Goal: Obtain resource: Obtain resource

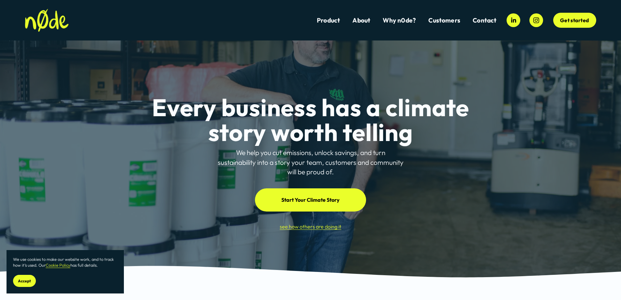
click at [327, 19] on link "Product" at bounding box center [328, 20] width 23 height 9
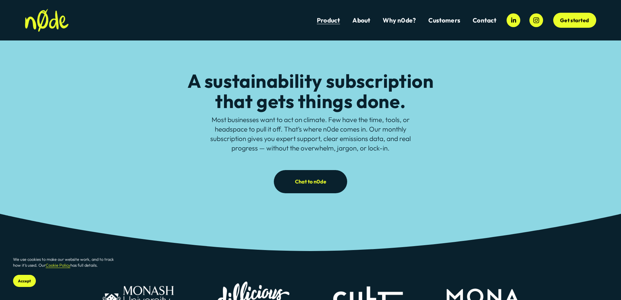
drag, startPoint x: 0, startPoint y: 0, endPoint x: 247, endPoint y: 110, distance: 270.2
click at [334, 20] on link "Product" at bounding box center [328, 20] width 23 height 9
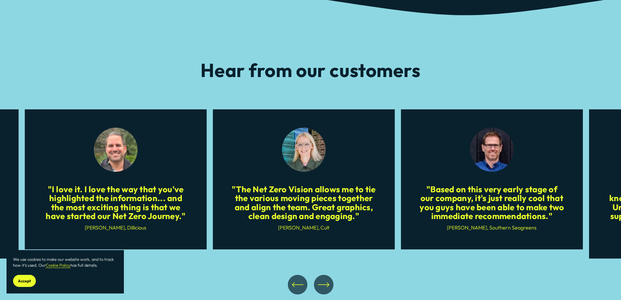
scroll to position [2870, 0]
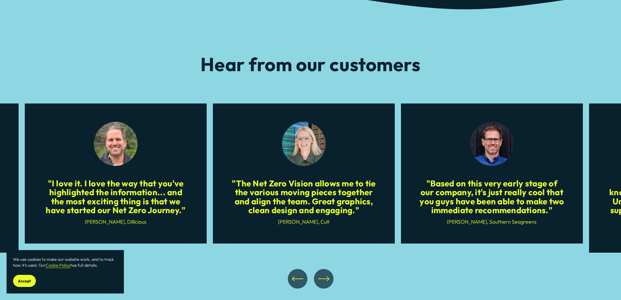
click at [324, 281] on icon "\a \a \a Next\a \a" at bounding box center [324, 279] width 12 height 12
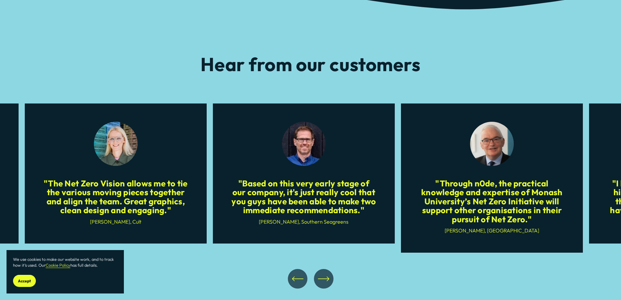
click at [328, 281] on icon "\a \a \a Next\a \a" at bounding box center [324, 279] width 12 height 12
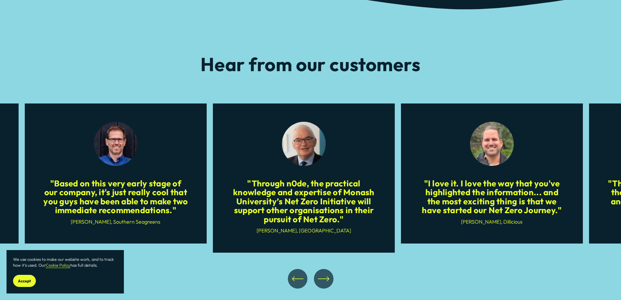
click at [328, 281] on icon "\a \a \a Next\a \a" at bounding box center [324, 279] width 12 height 12
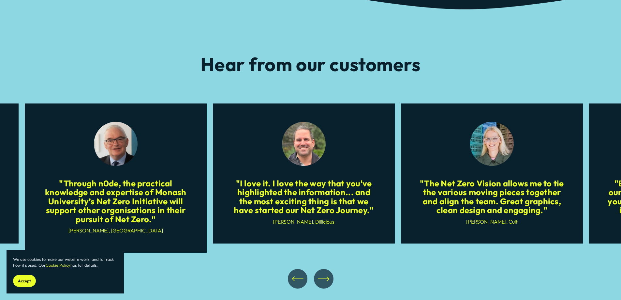
click at [328, 281] on icon "\a \a \a Next\a \a" at bounding box center [324, 279] width 12 height 12
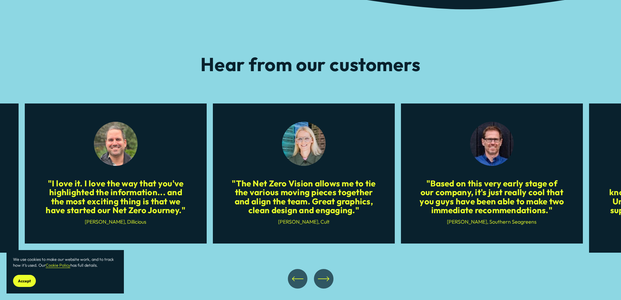
click at [328, 281] on icon "\a \a \a Next\a \a" at bounding box center [324, 279] width 12 height 12
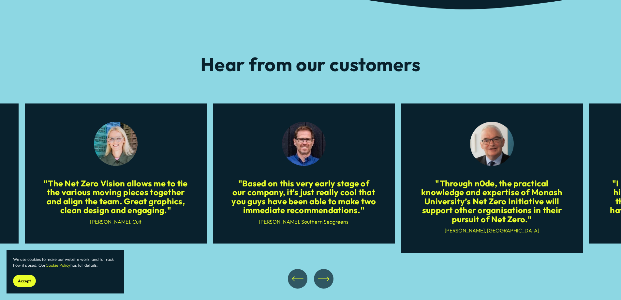
click at [328, 281] on icon "\a \a \a Next\a \a" at bounding box center [324, 279] width 12 height 12
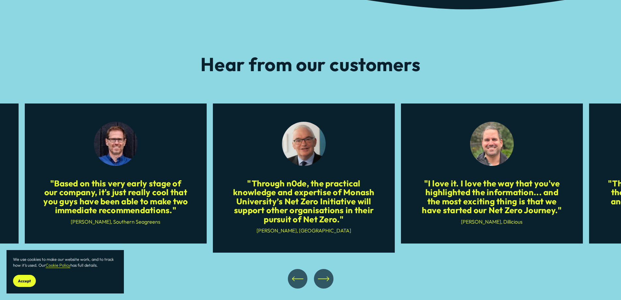
click at [328, 281] on icon "\a \a \a Next\a \a" at bounding box center [324, 279] width 12 height 12
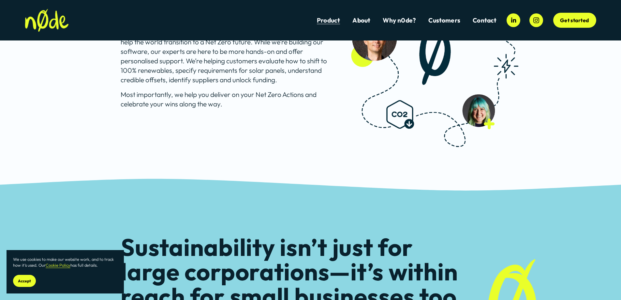
scroll to position [1911, 0]
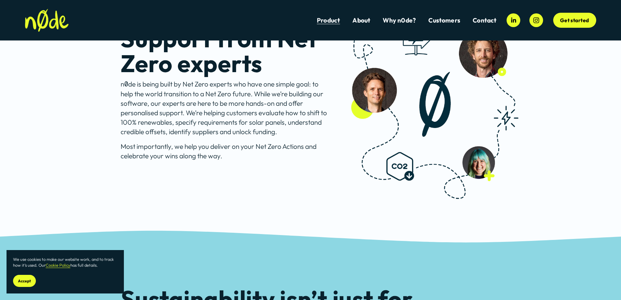
click at [397, 21] on link "Why n0de?" at bounding box center [399, 20] width 33 height 9
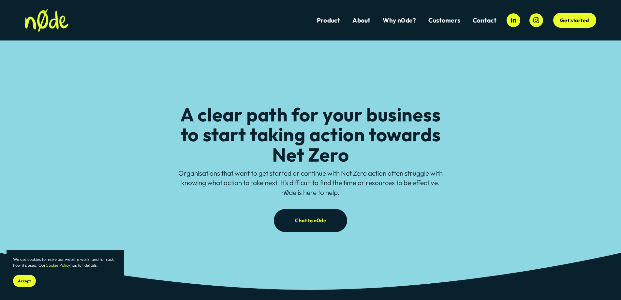
click at [334, 19] on link "Product" at bounding box center [328, 20] width 23 height 9
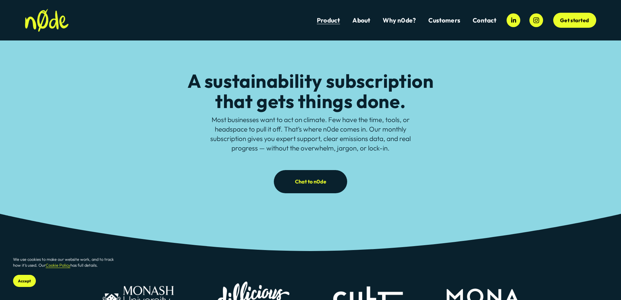
click at [331, 21] on link "Product" at bounding box center [328, 20] width 23 height 9
click at [173, 79] on div "A sustainability subscription that gets things done. Most businesses want to ac…" at bounding box center [310, 127] width 621 height 132
click at [186, 79] on h2 "A sustainability subscription that gets things done." at bounding box center [310, 91] width 265 height 40
click at [189, 81] on h2 "A sustainability subscription that gets things done." at bounding box center [310, 91] width 265 height 40
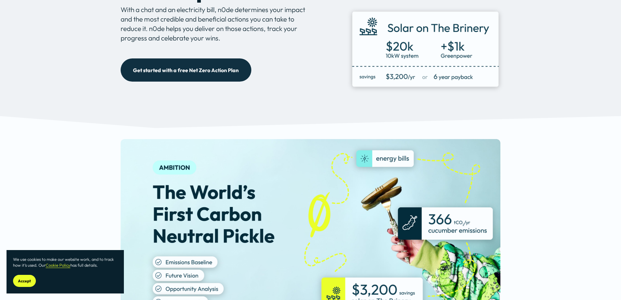
scroll to position [424, 0]
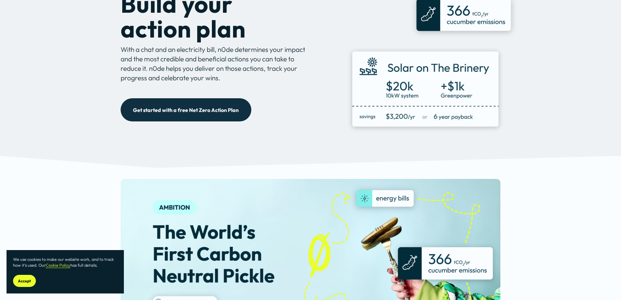
click at [187, 111] on link "Get started with a free Net Zero Action Plan" at bounding box center [186, 109] width 130 height 23
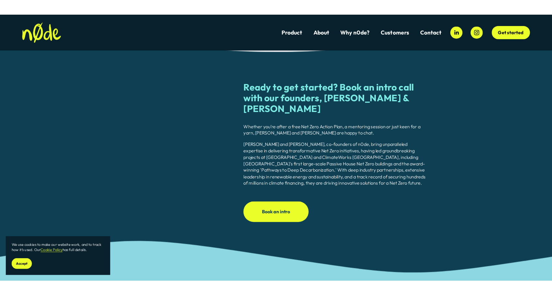
scroll to position [748, 0]
